Goal: Task Accomplishment & Management: Use online tool/utility

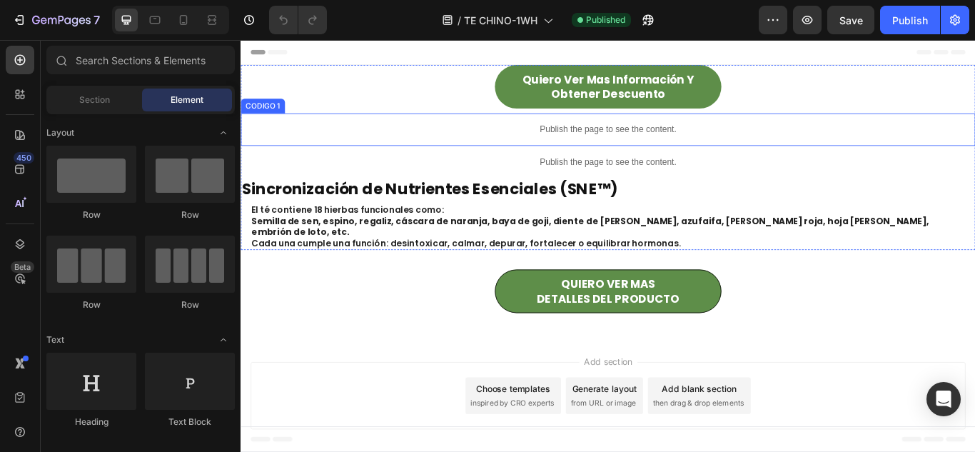
click at [396, 137] on p "Publish the page to see the content." at bounding box center [668, 144] width 856 height 15
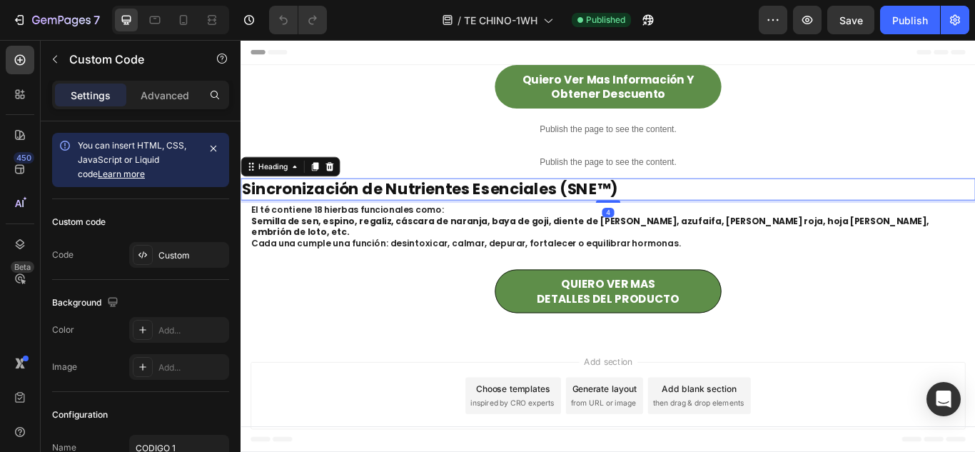
drag, startPoint x: 274, startPoint y: 223, endPoint x: 227, endPoint y: 243, distance: 51.2
click at [240, 243] on html "Header Quiero ver mas Información y obtener descuento Button Row Publish the pa…" at bounding box center [668, 284] width 856 height 488
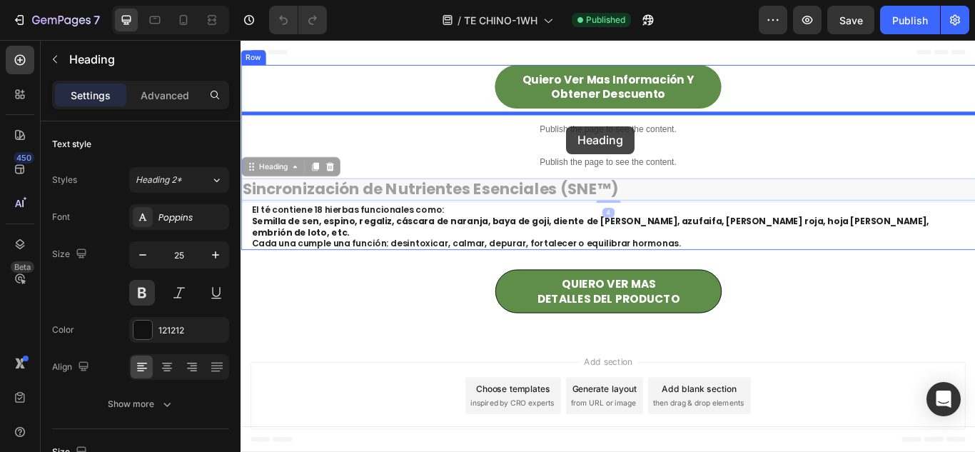
click at [620, 141] on div at bounding box center [668, 284] width 856 height 488
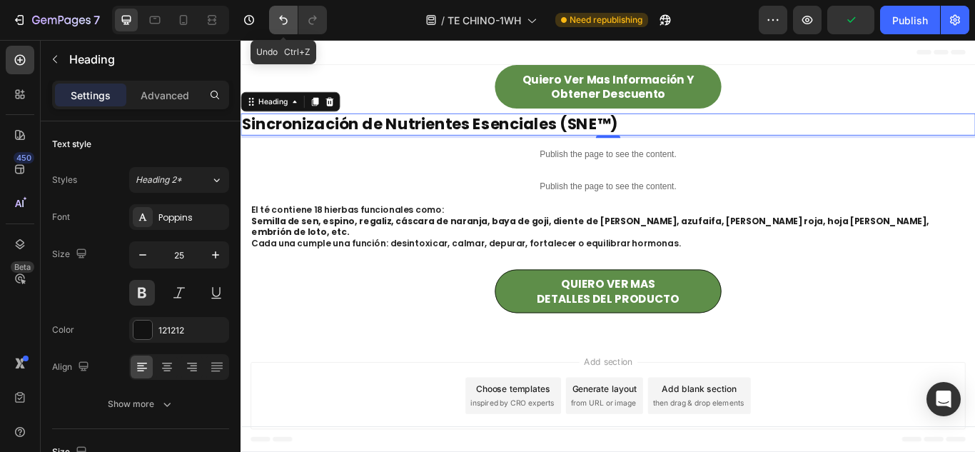
click at [280, 25] on icon "Undo/Redo" at bounding box center [283, 20] width 14 height 14
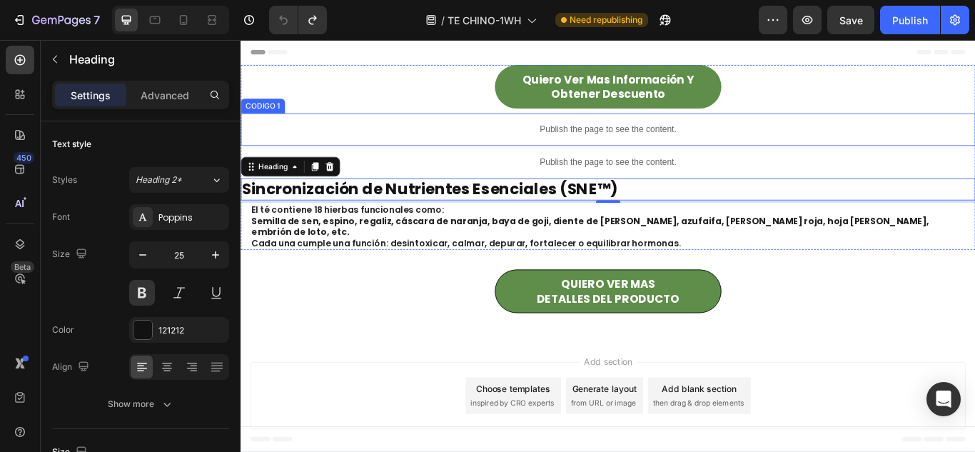
click at [728, 154] on div "Publish the page to see the content." at bounding box center [668, 145] width 856 height 38
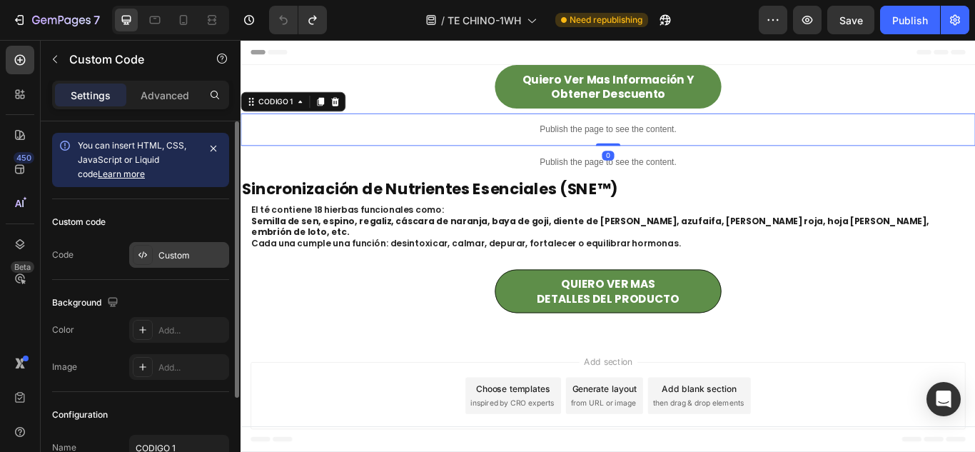
click at [162, 259] on div "Custom" at bounding box center [191, 255] width 67 height 13
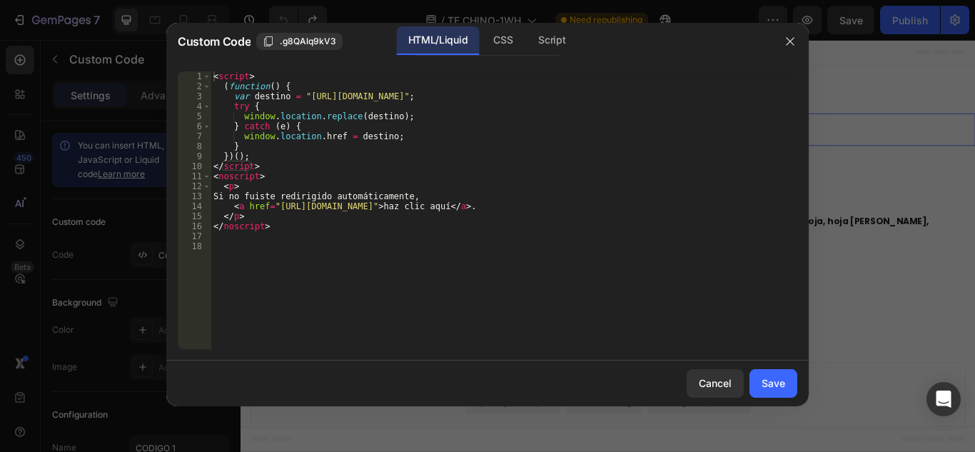
click at [411, 171] on div "< script > ( function ( ) { var destino = "[URL][DOMAIN_NAME]" ; try { window .…" at bounding box center [503, 220] width 586 height 298
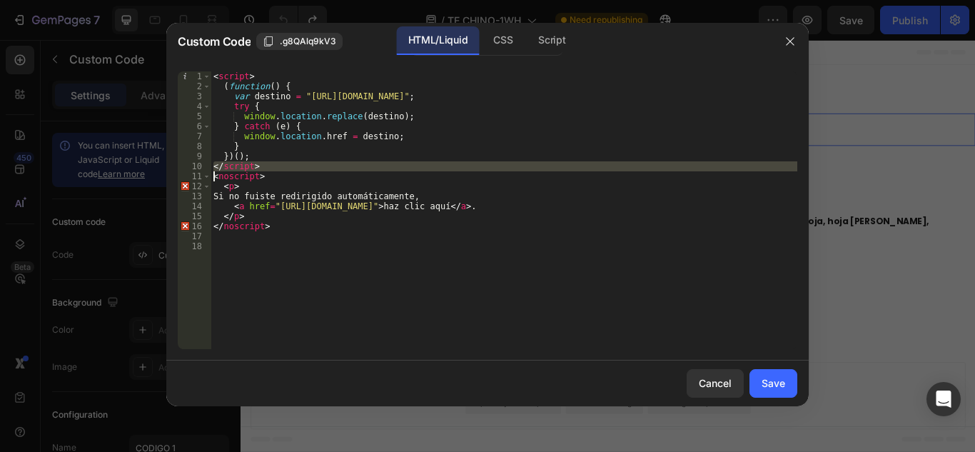
click at [411, 171] on div "< script > ( function ( ) { var destino = "[URL][DOMAIN_NAME]" ; try { window .…" at bounding box center [503, 220] width 586 height 298
type textarea "</script> <noscript>"
click at [411, 171] on div "< script > ( function ( ) { var destino = "[URL][DOMAIN_NAME]" ; try { window .…" at bounding box center [503, 220] width 586 height 298
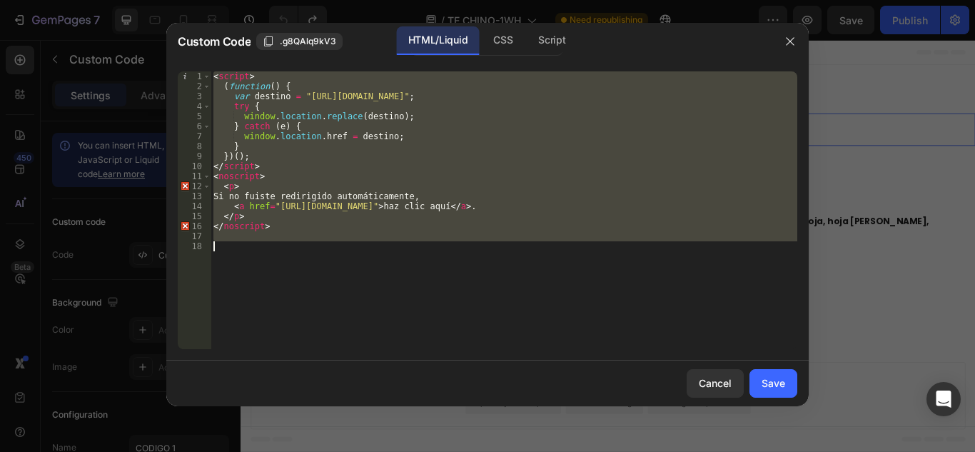
click at [411, 171] on div "< script > ( function ( ) { var destino = "[URL][DOMAIN_NAME]" ; try { window .…" at bounding box center [503, 220] width 586 height 298
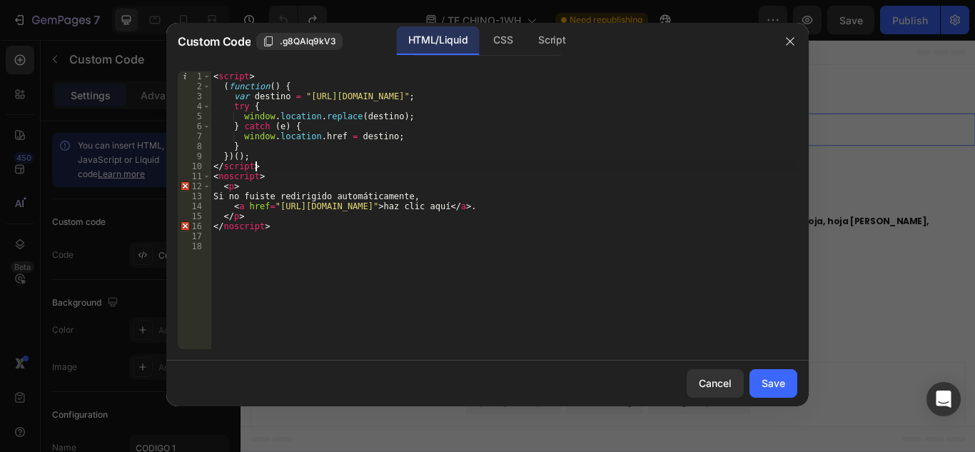
click at [411, 171] on div "< script > ( function ( ) { var destino = "[URL][DOMAIN_NAME]" ; try { window .…" at bounding box center [503, 220] width 586 height 298
type textarea "</script> <noscript>"
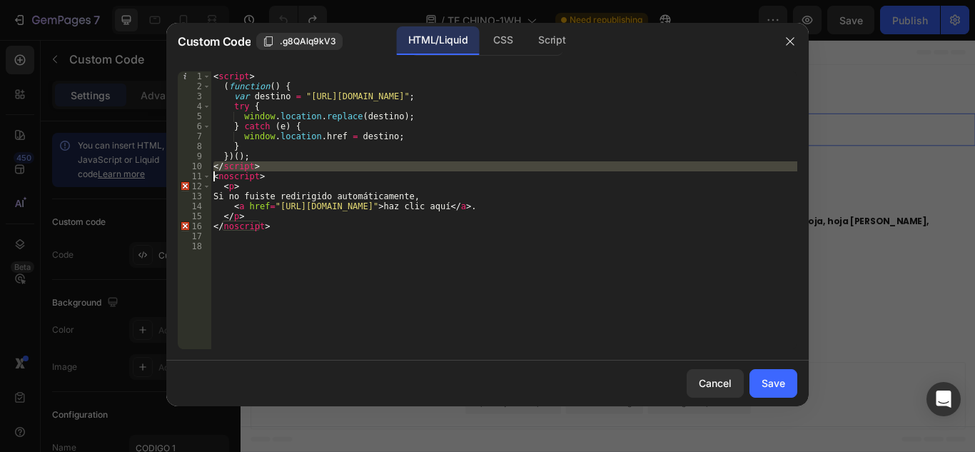
click at [411, 171] on div "< script > ( function ( ) { var destino = "[URL][DOMAIN_NAME]" ; try { window .…" at bounding box center [503, 220] width 586 height 298
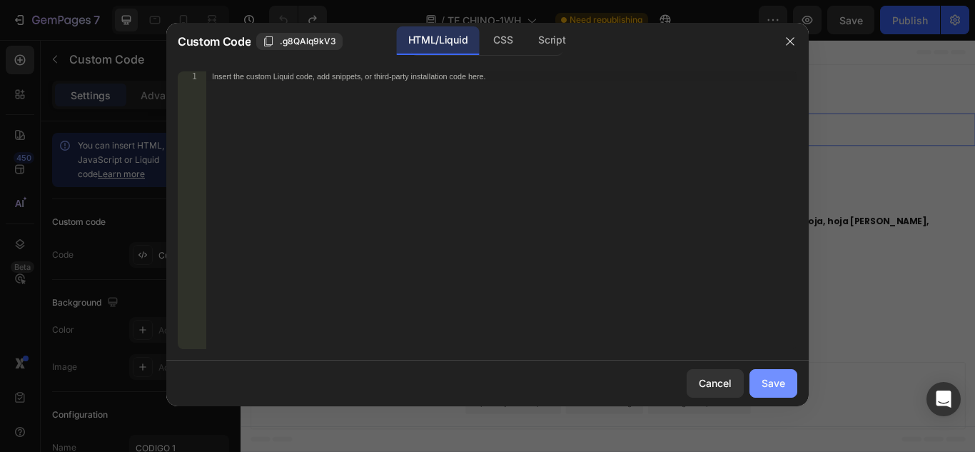
click at [778, 389] on div "Save" at bounding box center [773, 382] width 24 height 15
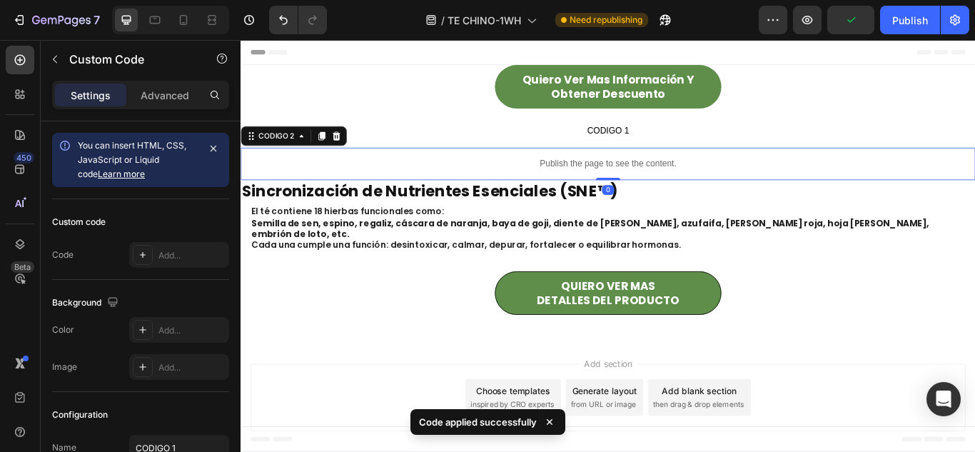
click at [635, 177] on p "Publish the page to see the content." at bounding box center [668, 184] width 856 height 15
click at [218, 265] on div "Custom" at bounding box center [179, 255] width 100 height 26
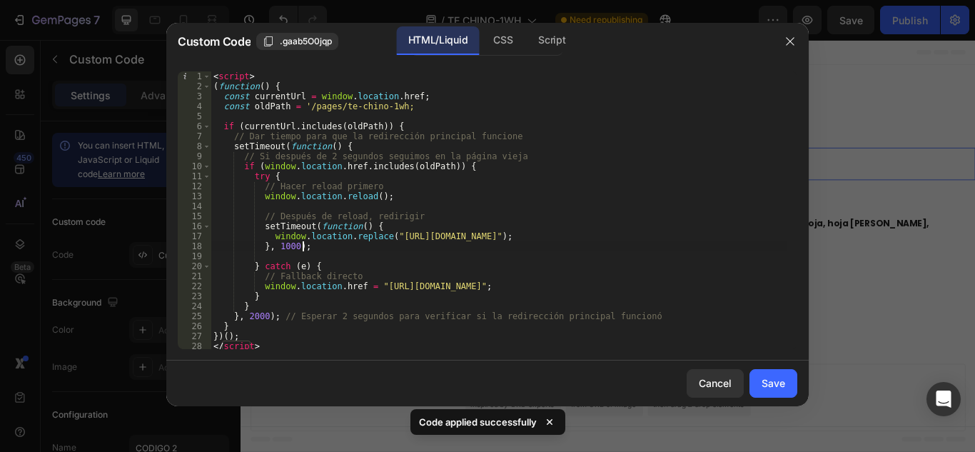
click at [503, 248] on div "< script > ( function ( ) { const currentUrl = window . location . href ; const…" at bounding box center [498, 220] width 576 height 298
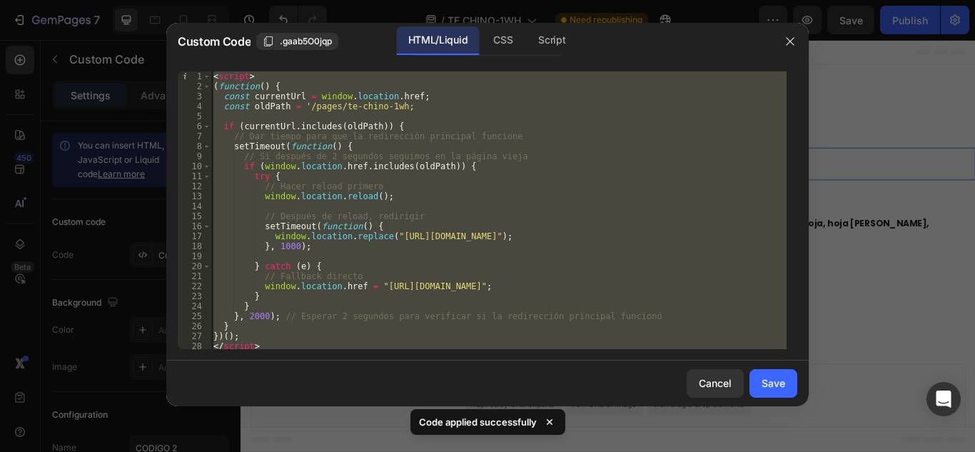
click at [503, 248] on div "< script > ( function ( ) { const currentUrl = window . location . href ; const…" at bounding box center [498, 220] width 576 height 298
type textarea "</script>"
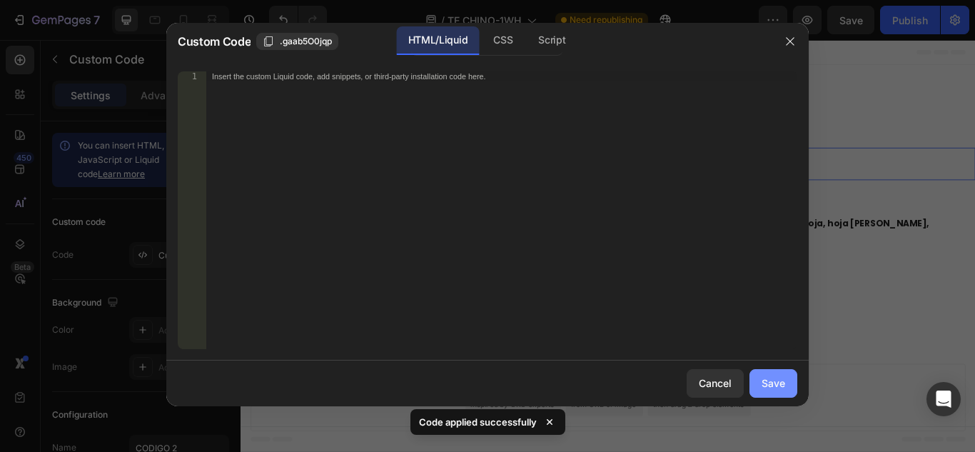
click at [762, 382] on div "Save" at bounding box center [773, 382] width 24 height 15
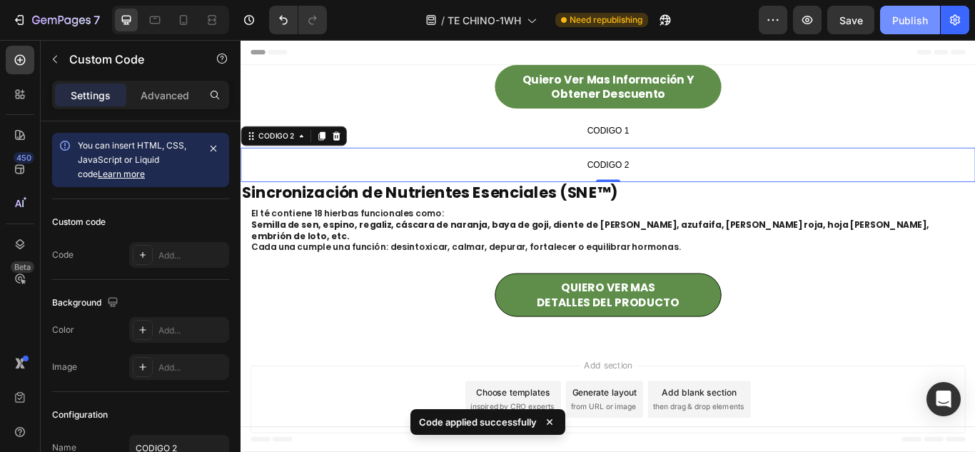
click at [924, 15] on div "Publish" at bounding box center [910, 20] width 36 height 15
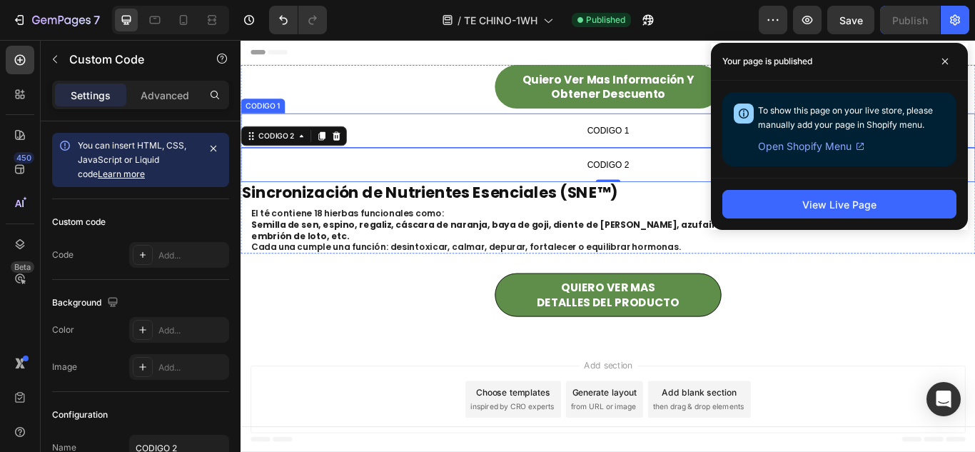
click at [694, 144] on span "CODIGO 1" at bounding box center [668, 145] width 856 height 17
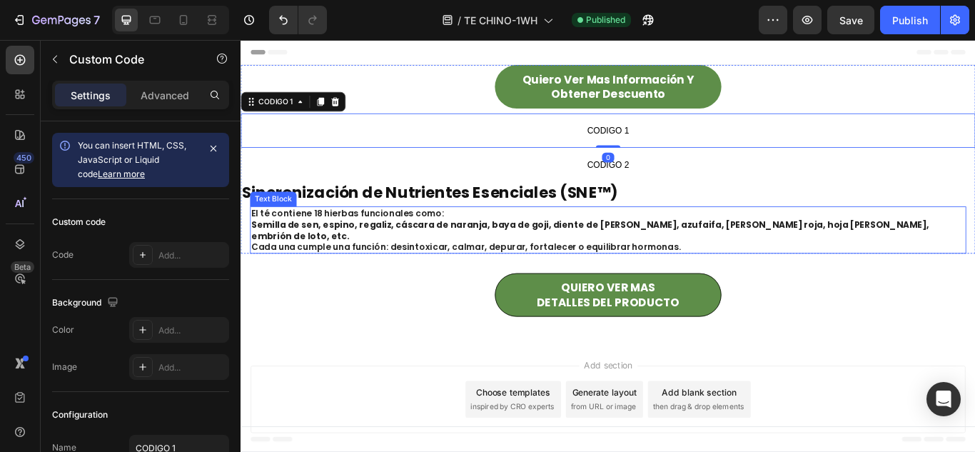
click at [548, 257] on strong "Semilla de sen, espino, regaliz, cáscara de naranja, baya de goji, diente de [P…" at bounding box center [648, 261] width 790 height 27
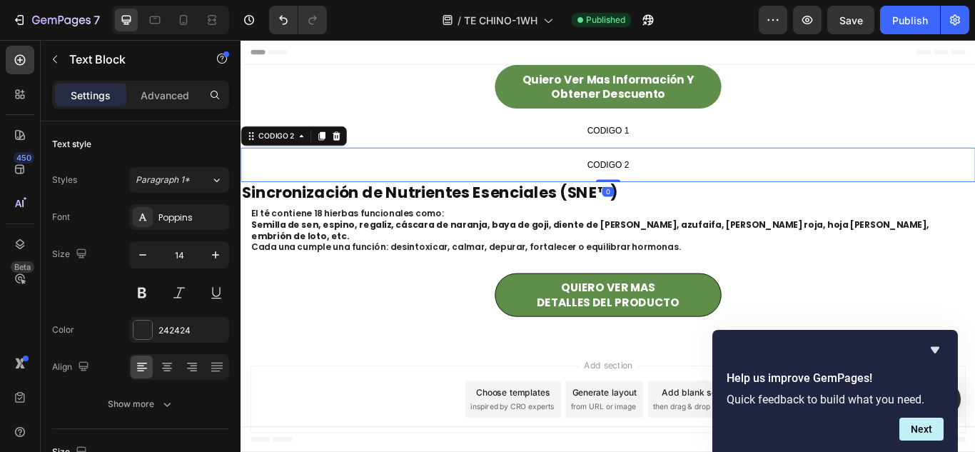
click at [547, 178] on span "CODIGO 2" at bounding box center [668, 185] width 856 height 17
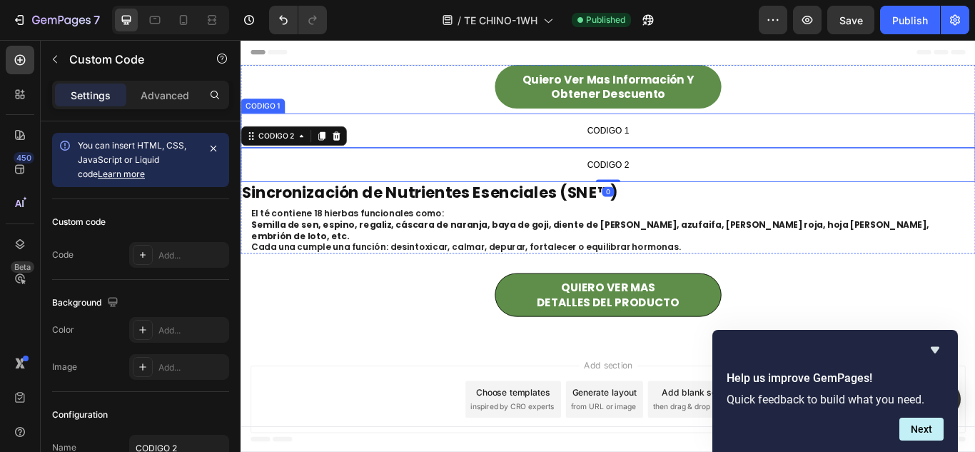
click at [452, 137] on span "CODIGO 1" at bounding box center [668, 145] width 856 height 17
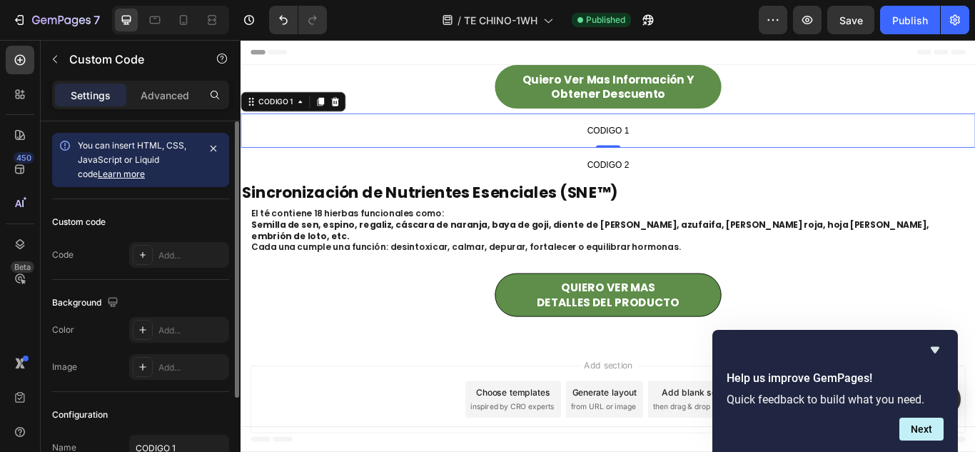
click at [188, 273] on div "Custom code Code Add..." at bounding box center [140, 239] width 177 height 81
click at [198, 260] on div "Add..." at bounding box center [191, 255] width 67 height 13
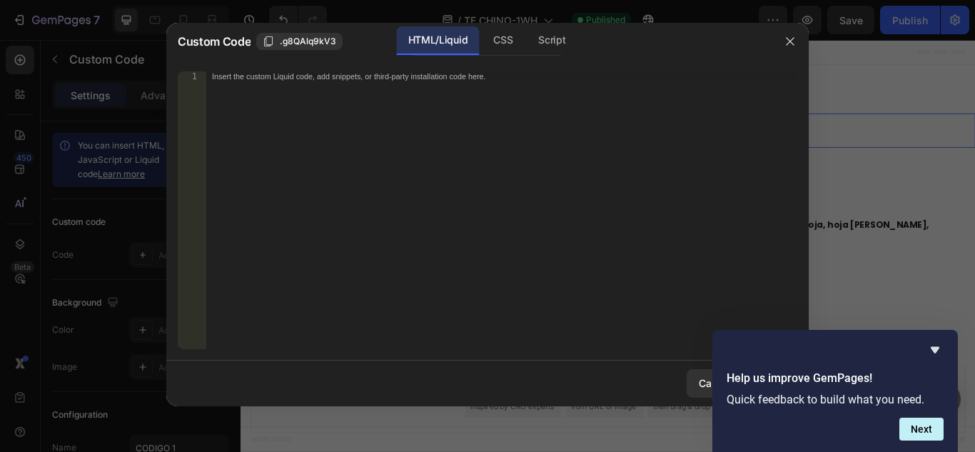
click at [326, 87] on div "Insert the custom Liquid code, add snippets, or third-party installation code h…" at bounding box center [501, 220] width 591 height 298
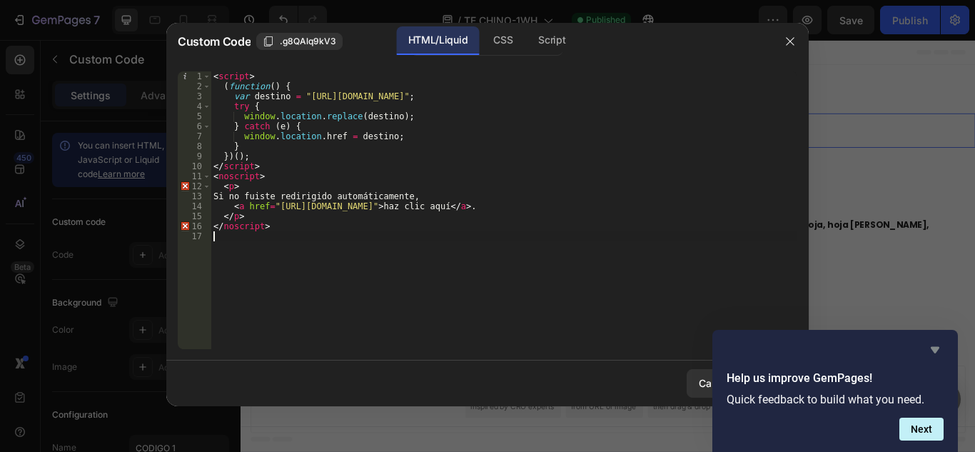
click at [930, 348] on icon "Hide survey" at bounding box center [934, 349] width 17 height 17
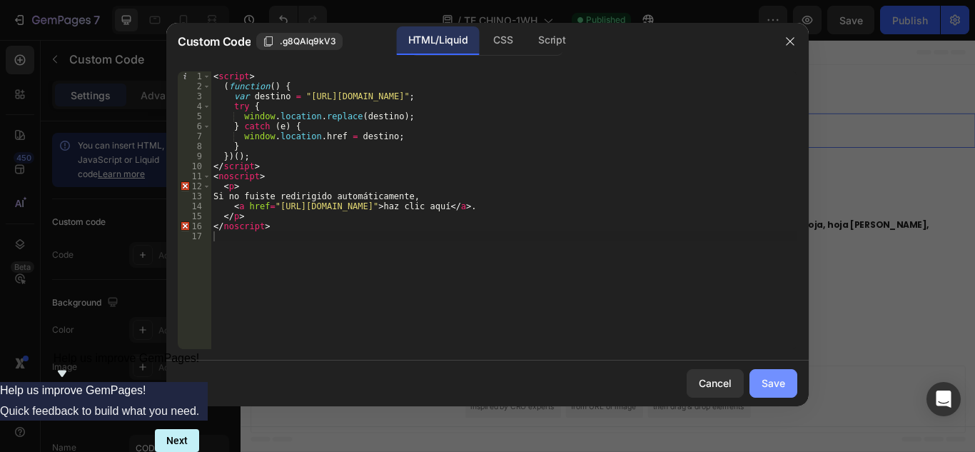
click at [783, 384] on div "Save" at bounding box center [773, 382] width 24 height 15
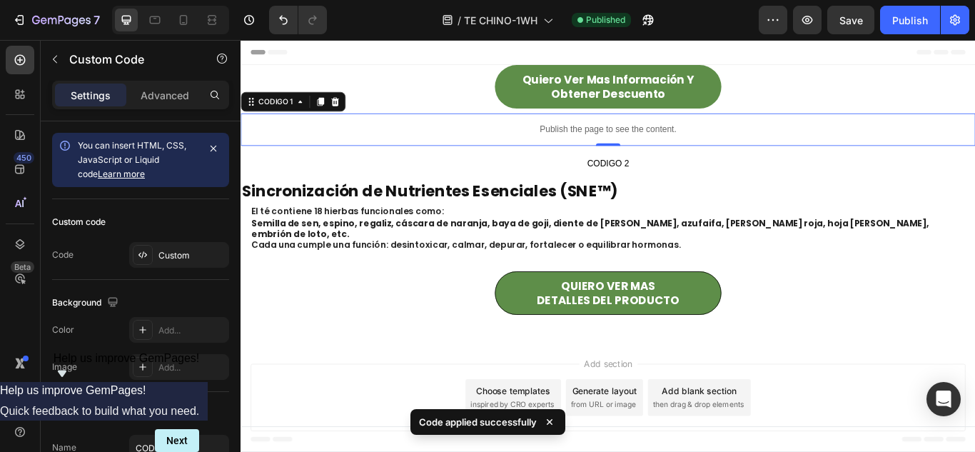
click at [674, 176] on div "0" at bounding box center [668, 174] width 14 height 11
click at [193, 257] on div "Custom" at bounding box center [191, 255] width 67 height 13
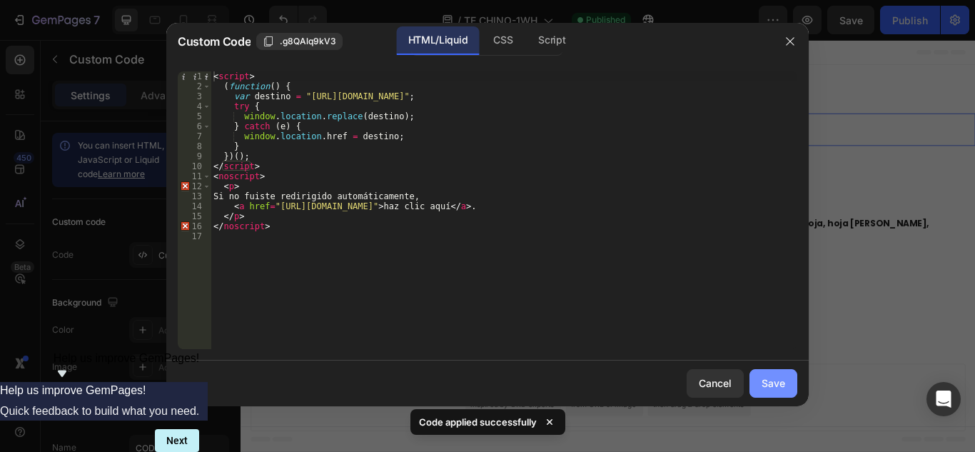
click at [757, 381] on button "Save" at bounding box center [773, 383] width 48 height 29
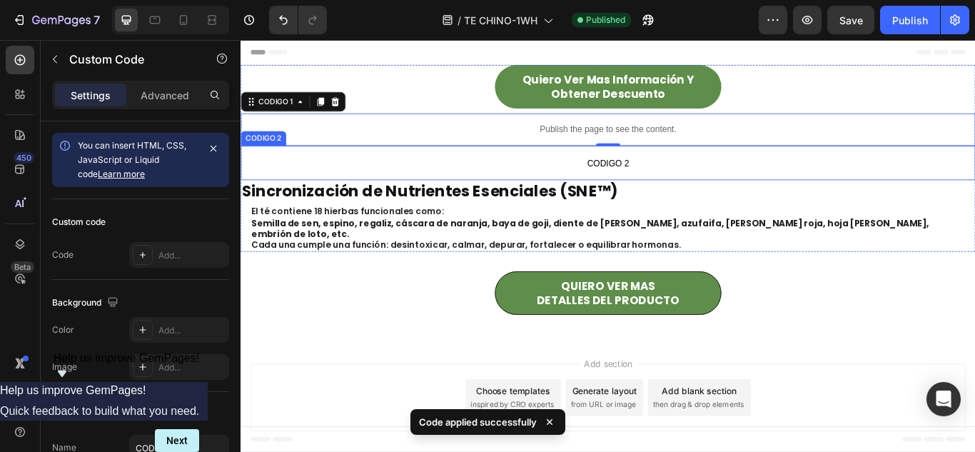
click at [709, 186] on span "CODIGO 2" at bounding box center [668, 183] width 856 height 17
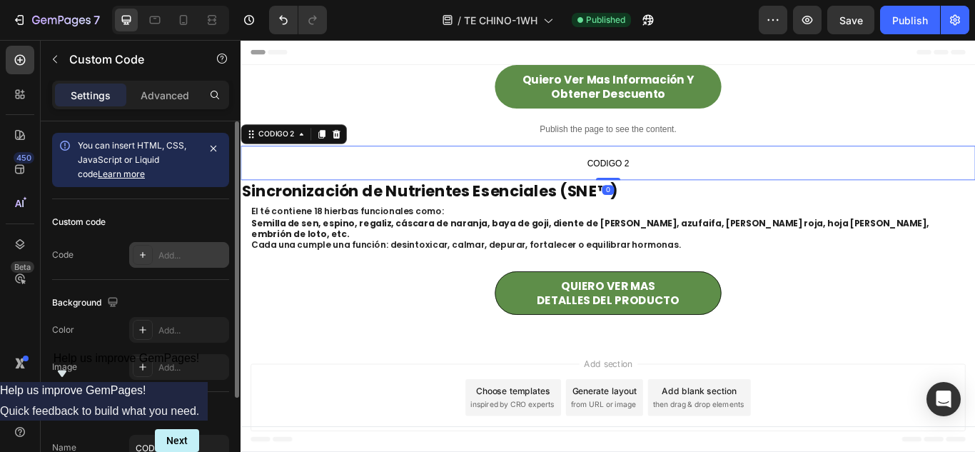
click at [193, 245] on div "Add..." at bounding box center [179, 255] width 100 height 26
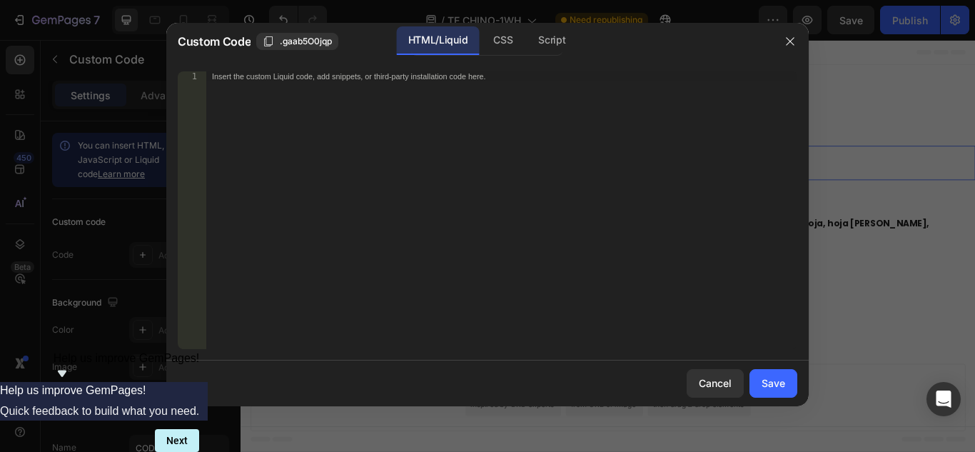
click at [515, 83] on div "Insert the custom Liquid code, add snippets, or third-party installation code h…" at bounding box center [501, 220] width 591 height 298
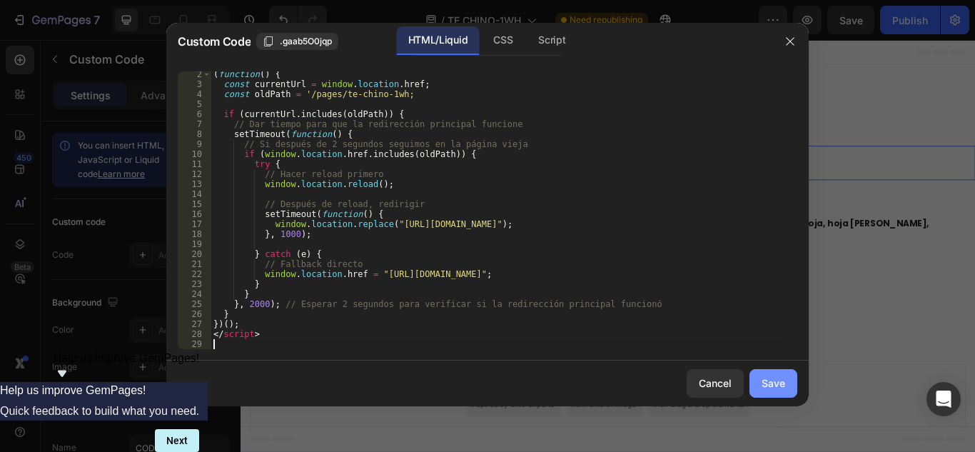
click at [776, 387] on div "Save" at bounding box center [773, 382] width 24 height 15
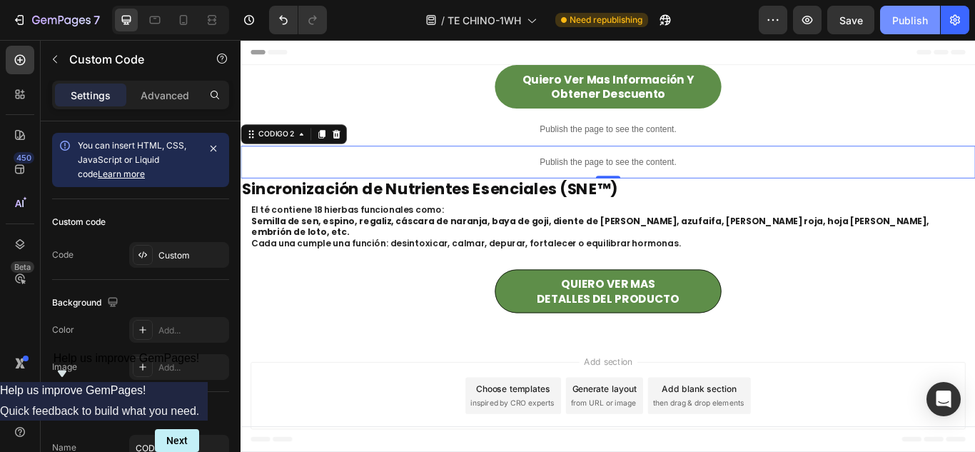
click at [898, 22] on div "Publish" at bounding box center [910, 20] width 36 height 15
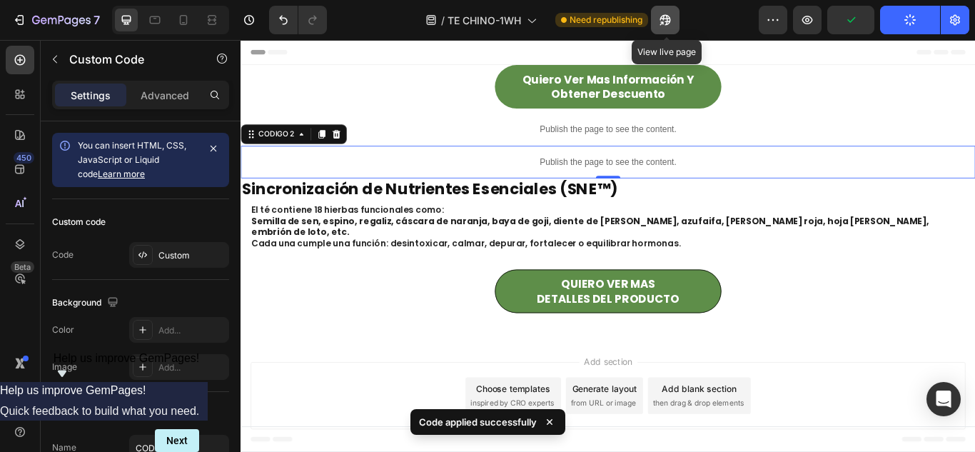
click at [672, 19] on icon "button" at bounding box center [665, 20] width 14 height 14
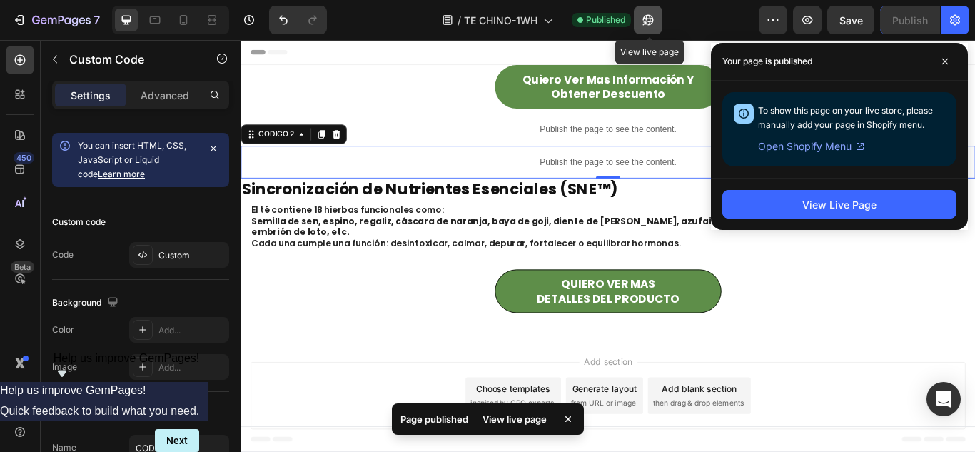
click at [654, 27] on button "button" at bounding box center [648, 20] width 29 height 29
